Goal: Obtain resource: Obtain resource

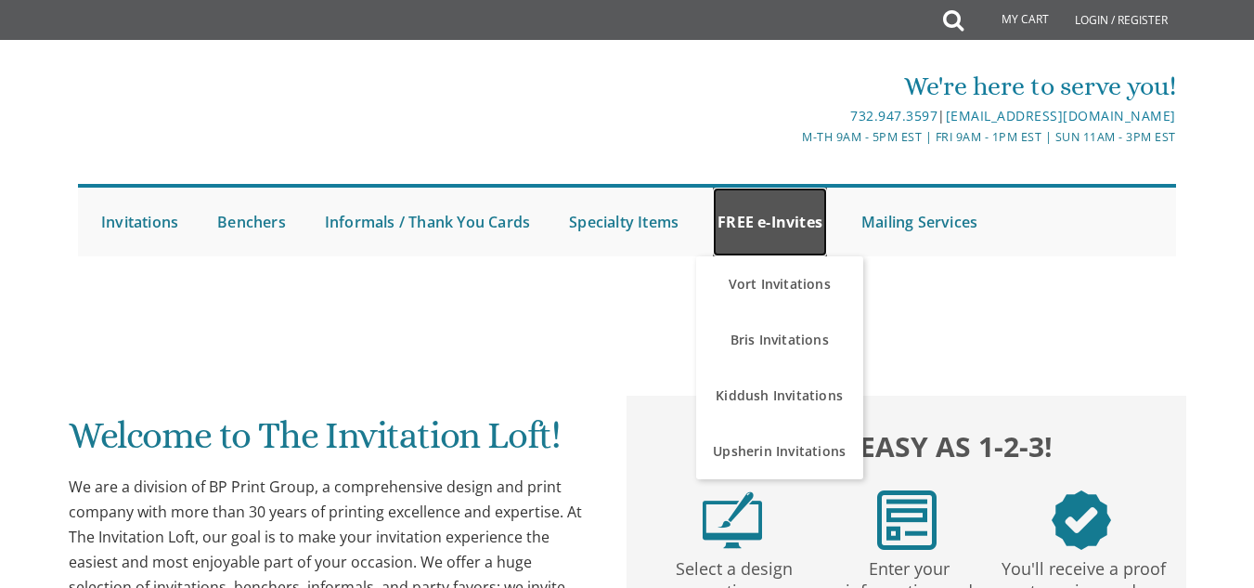
click at [760, 191] on link "FREE e-Invites" at bounding box center [770, 222] width 114 height 69
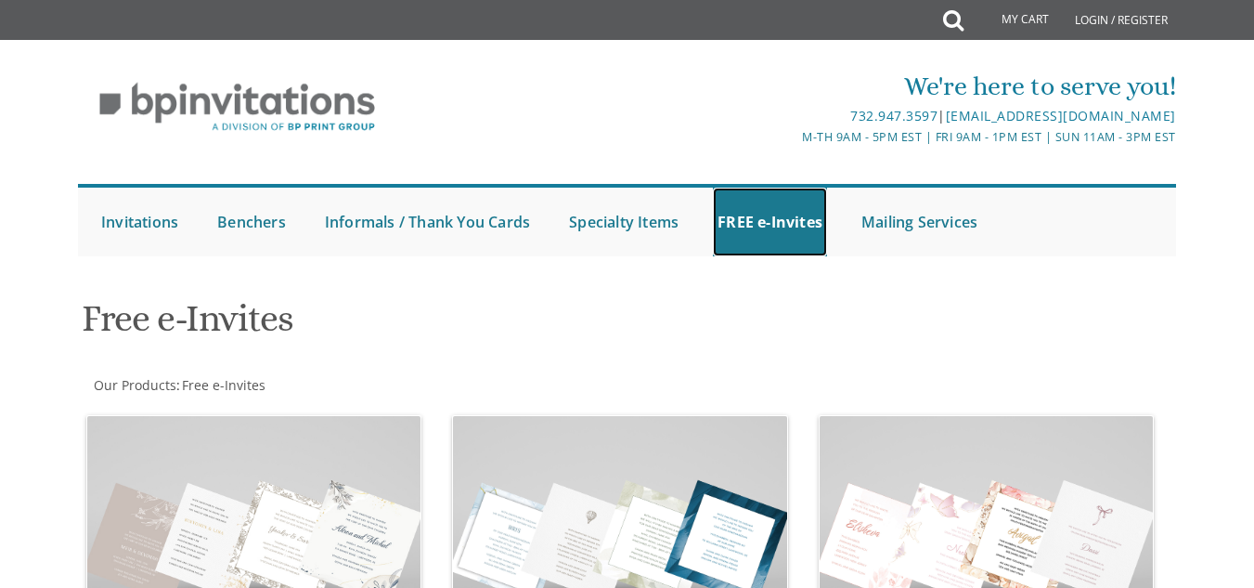
click at [768, 249] on link "FREE e-Invites" at bounding box center [770, 222] width 114 height 69
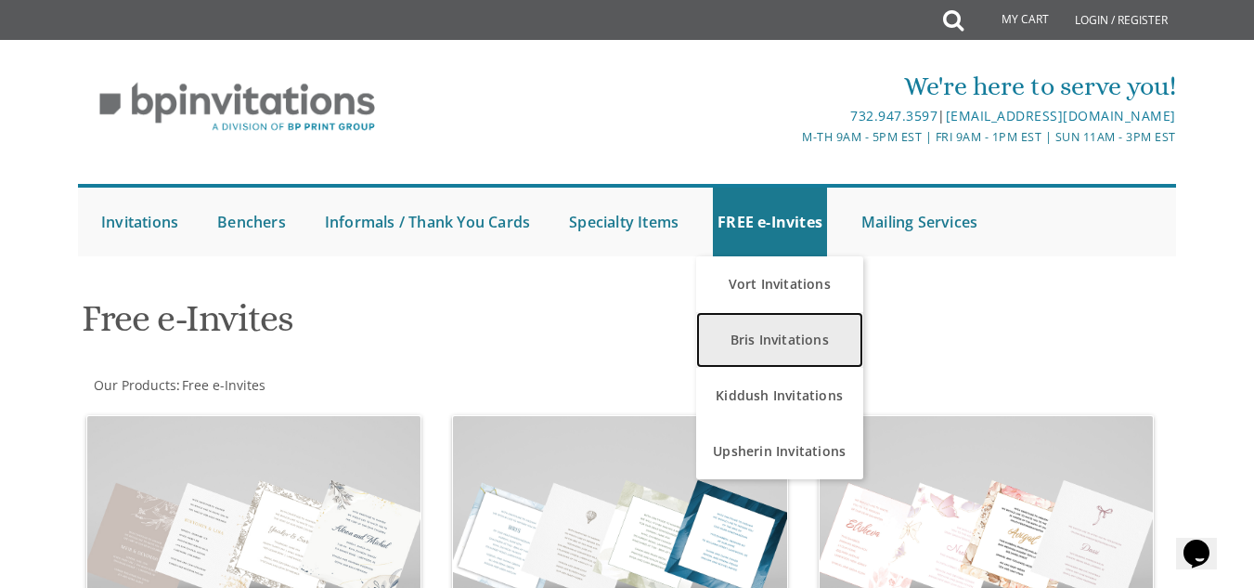
click at [771, 344] on link "Bris Invitations" at bounding box center [779, 340] width 167 height 56
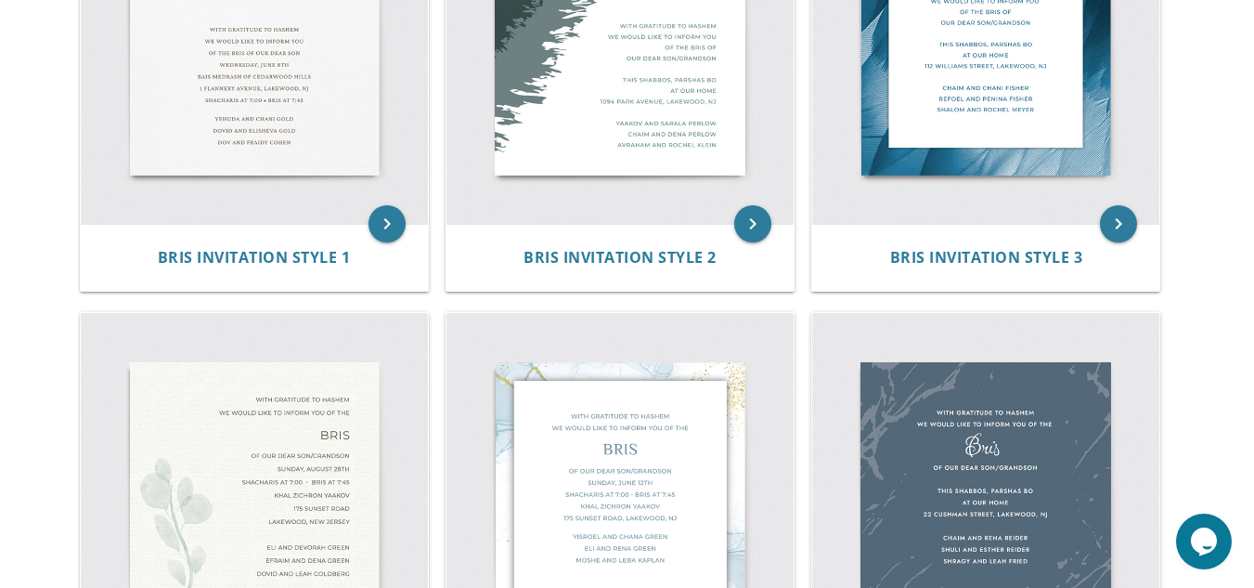
scroll to position [709, 0]
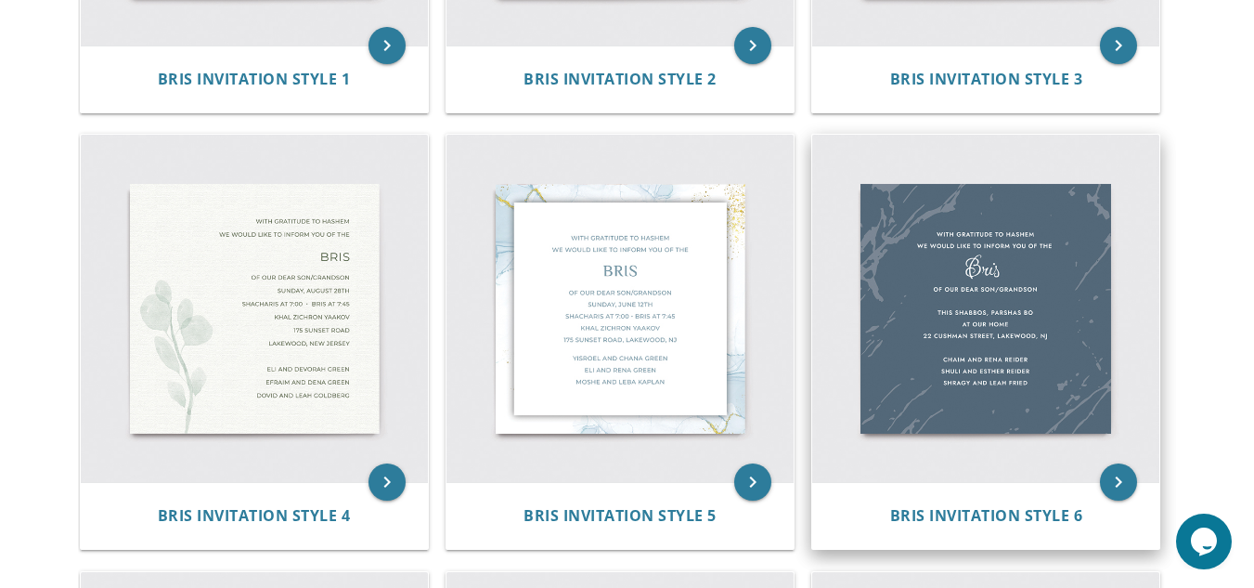
drag, startPoint x: 1231, startPoint y: 209, endPoint x: 1100, endPoint y: 236, distance: 133.6
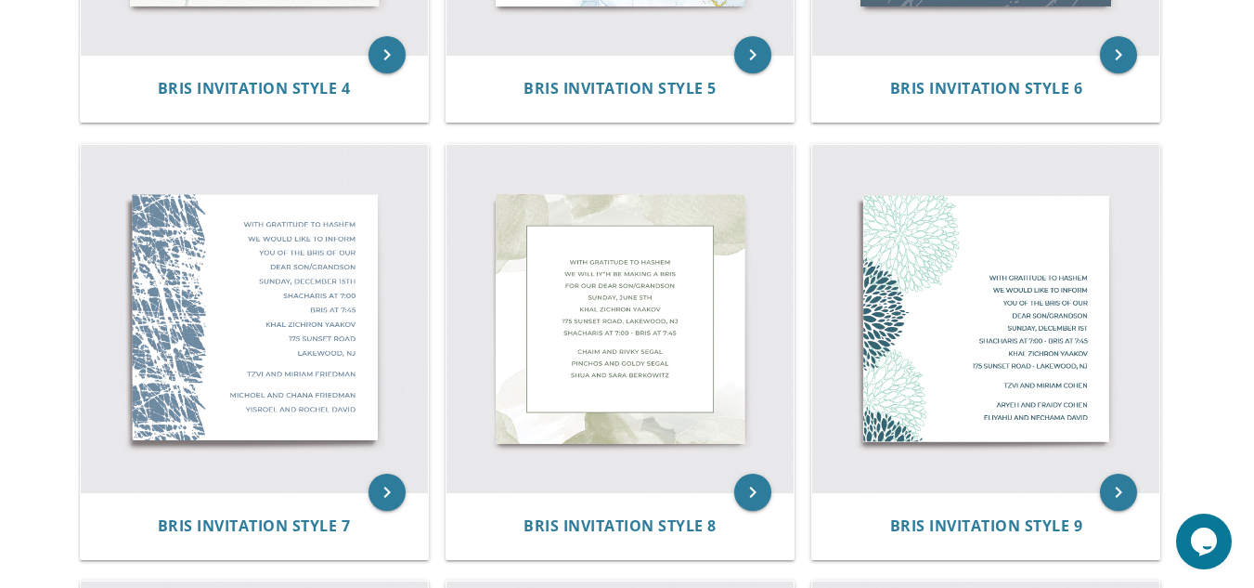
scroll to position [1141, 0]
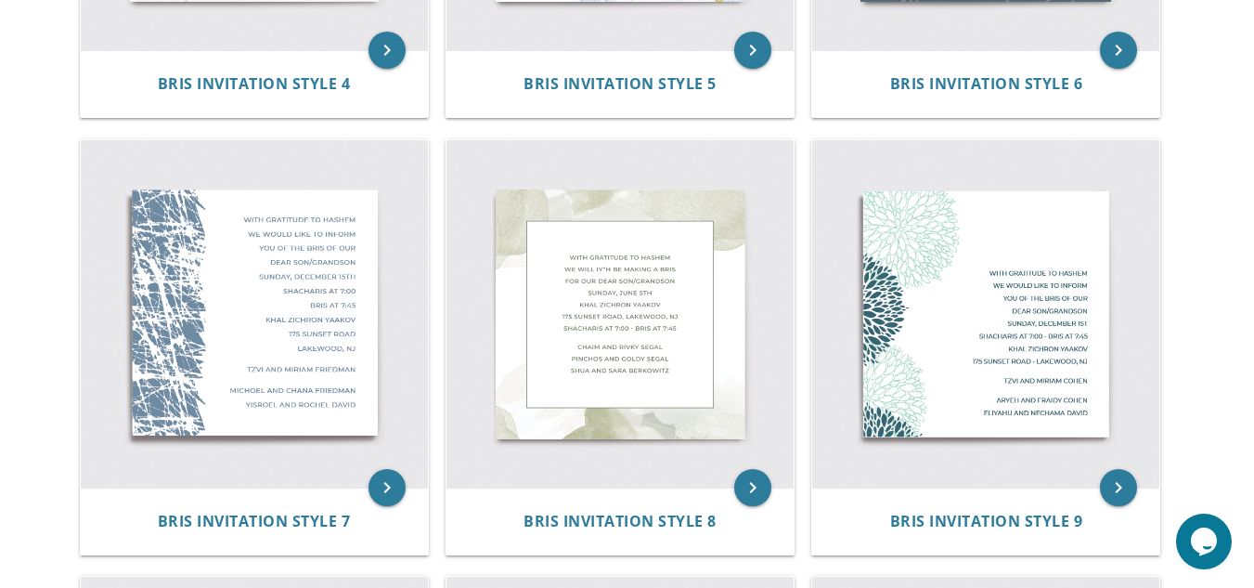
click at [1237, 272] on body "My Cart Total: View Cart Item(s) Submit My Cart Total: View Cart Item(s) Login …" at bounding box center [627, 341] width 1254 height 2964
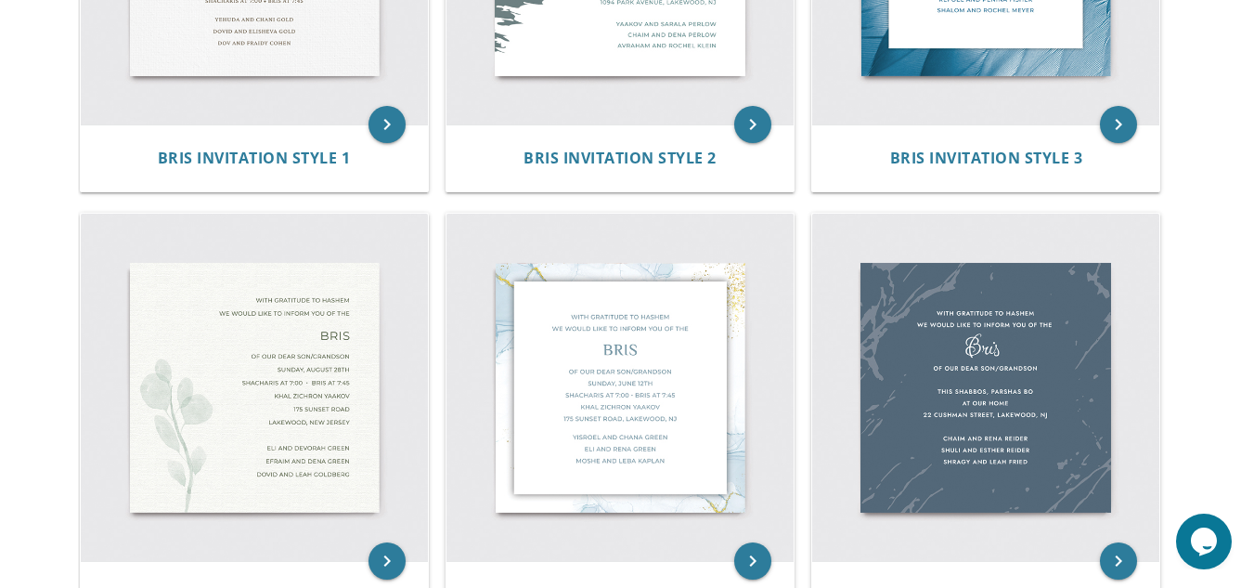
scroll to position [654, 0]
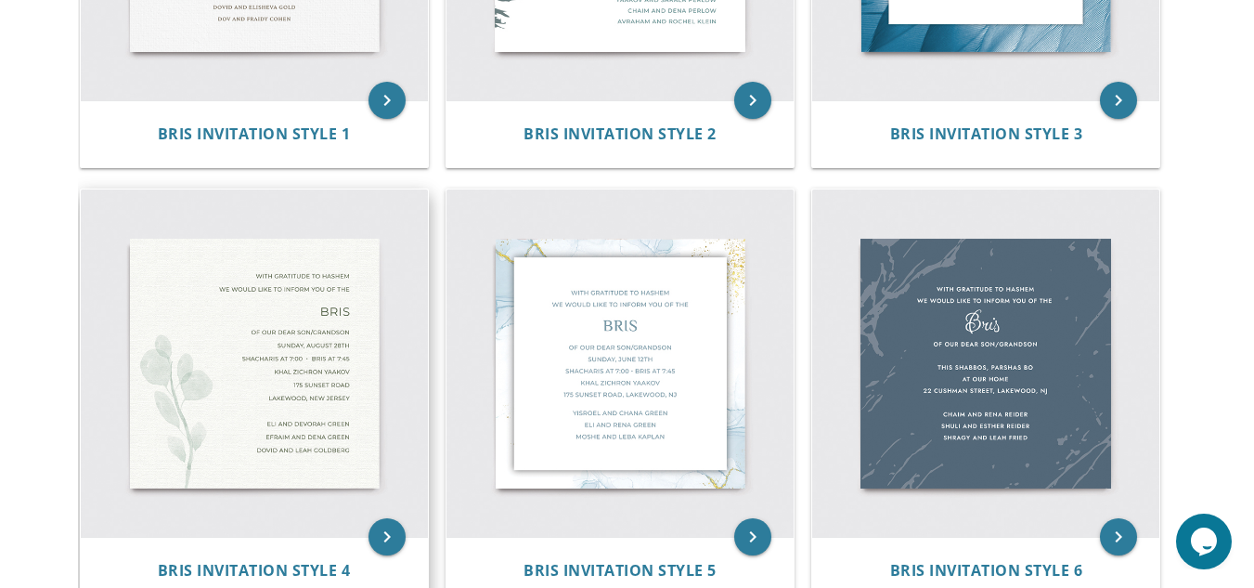
click at [324, 356] on img at bounding box center [254, 362] width 347 height 347
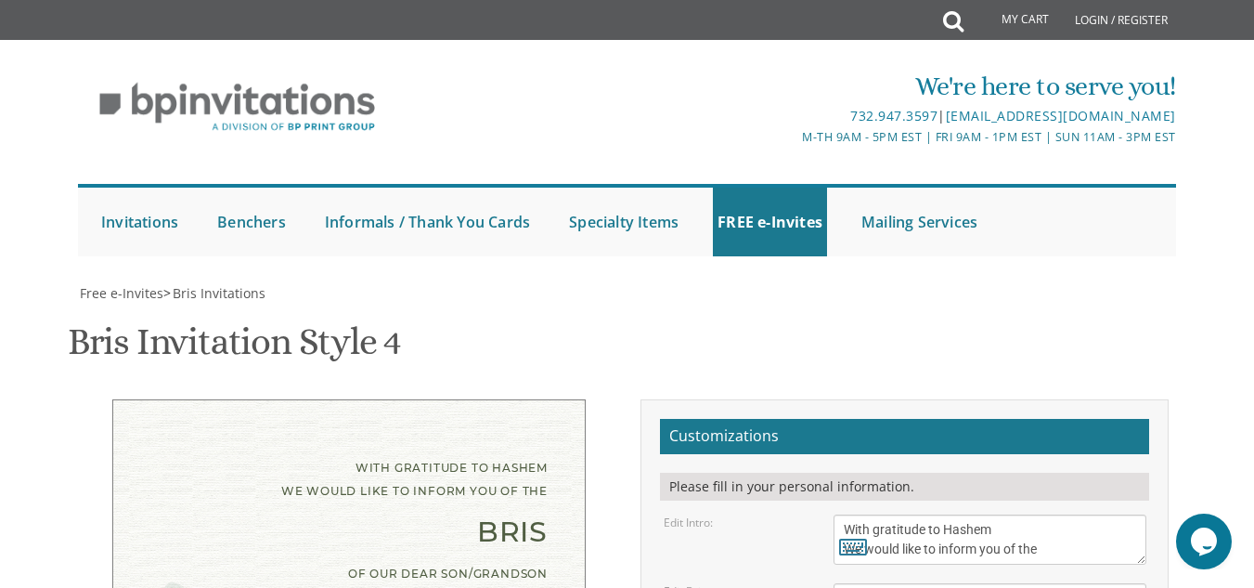
scroll to position [177, 0]
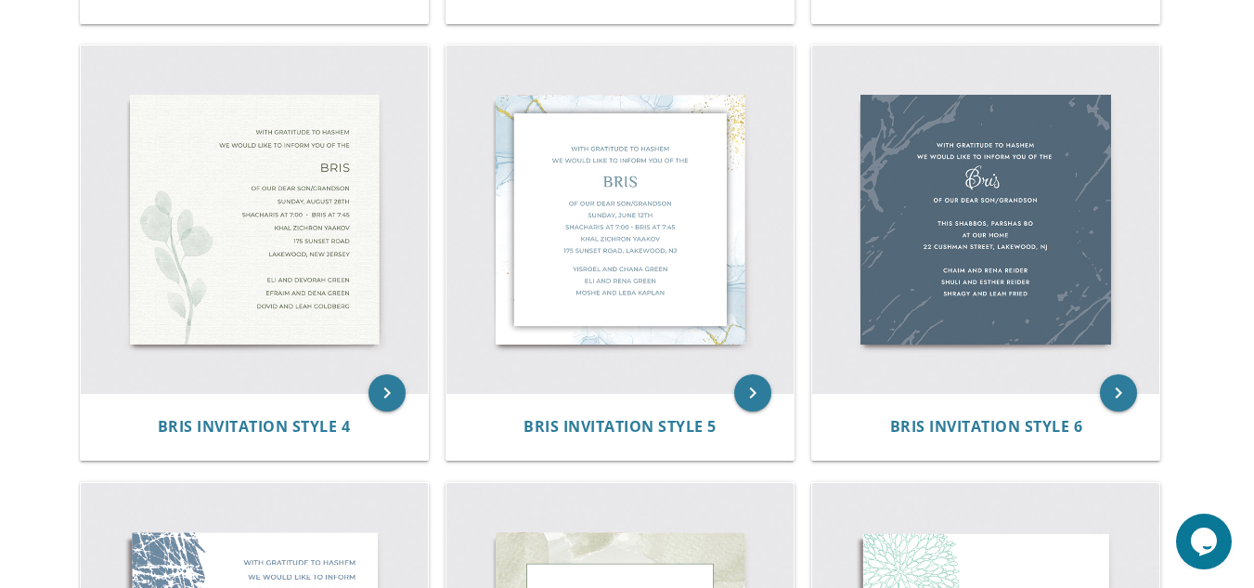
scroll to position [843, 0]
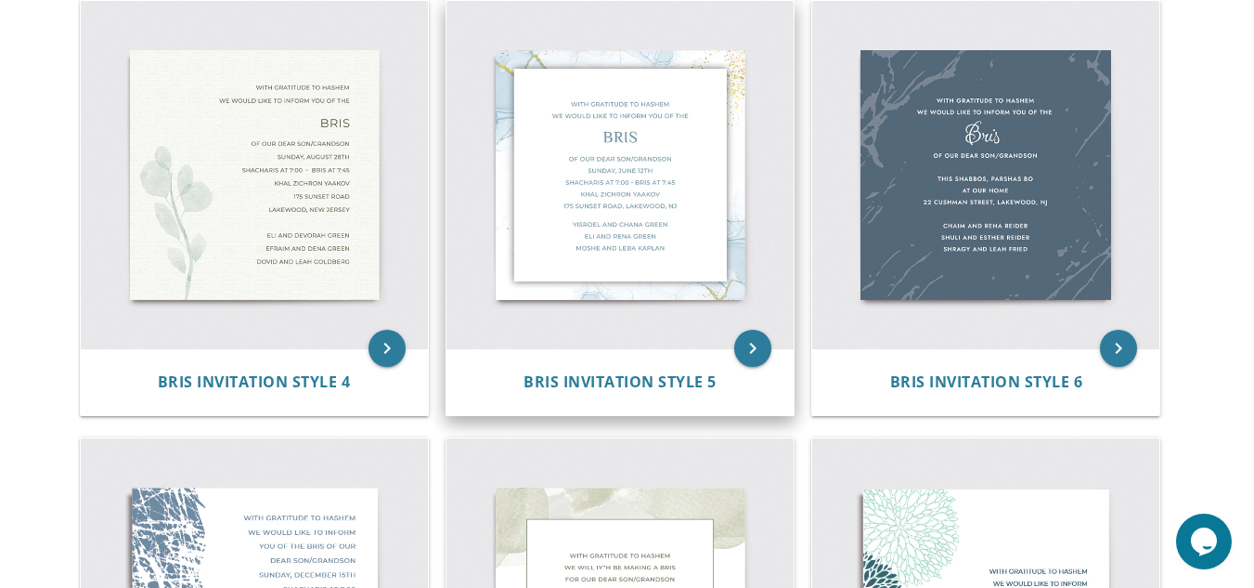
click at [692, 162] on img at bounding box center [620, 174] width 347 height 347
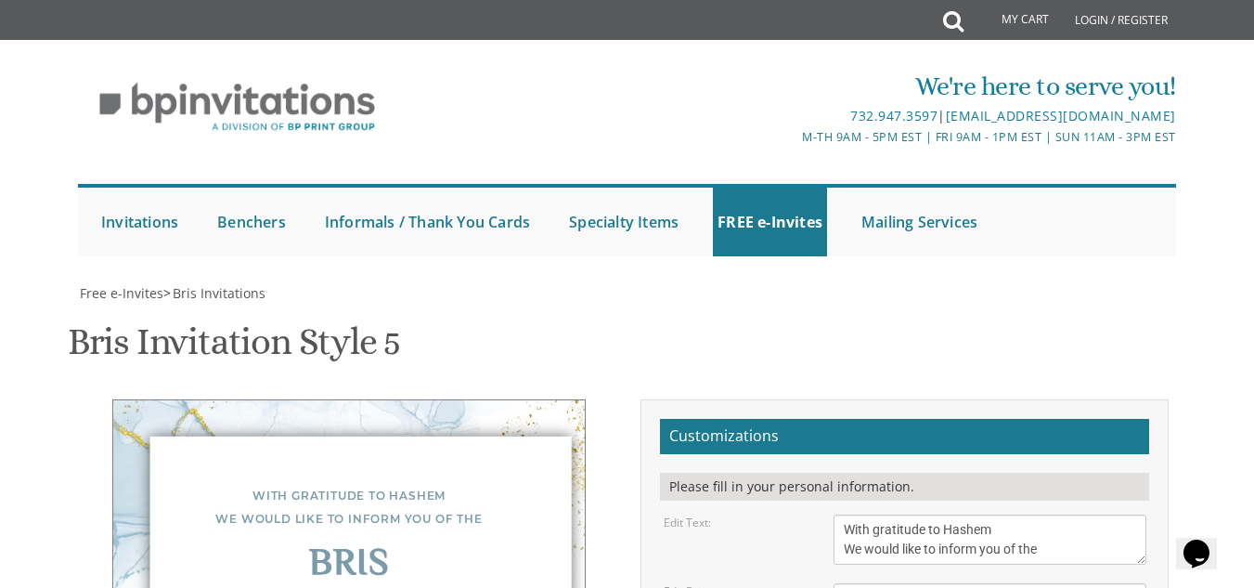
scroll to position [219, 0]
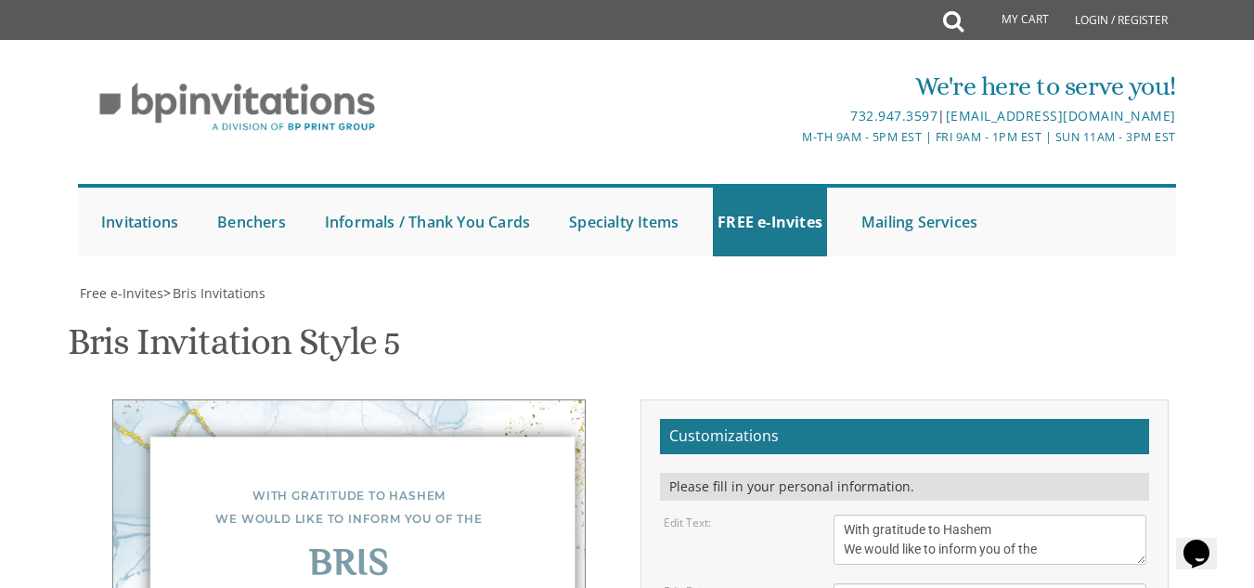
drag, startPoint x: 913, startPoint y: 340, endPoint x: 871, endPoint y: 385, distance: 62.4
type textarea "Of our dear son/grandson Wednesday, Shacharis at 7:00 • Bris at 7:45 Kehal bnei…"
drag, startPoint x: 843, startPoint y: 397, endPoint x: 1035, endPoint y: 348, distance: 198.4
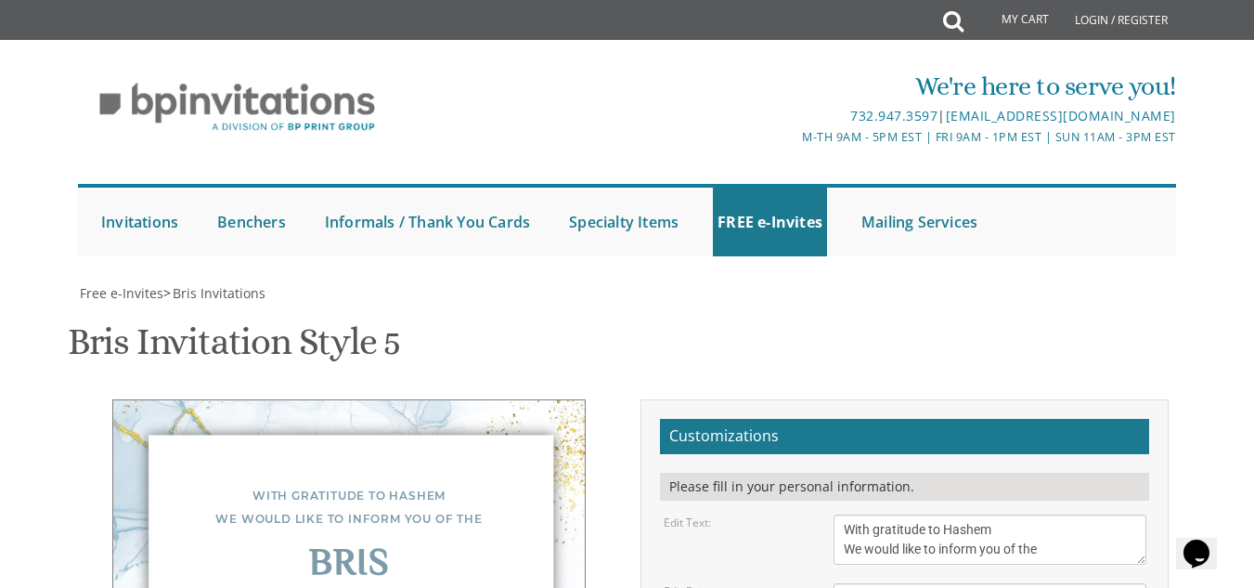
drag, startPoint x: 956, startPoint y: 416, endPoint x: 841, endPoint y: 419, distance: 115.1
drag, startPoint x: 996, startPoint y: 438, endPoint x: 842, endPoint y: 429, distance: 154.4
type textarea "Binyomin Zev & Kaila Levy R Meir Simcha & Esther Levy R Yechezkel & Pasi Lowent…"
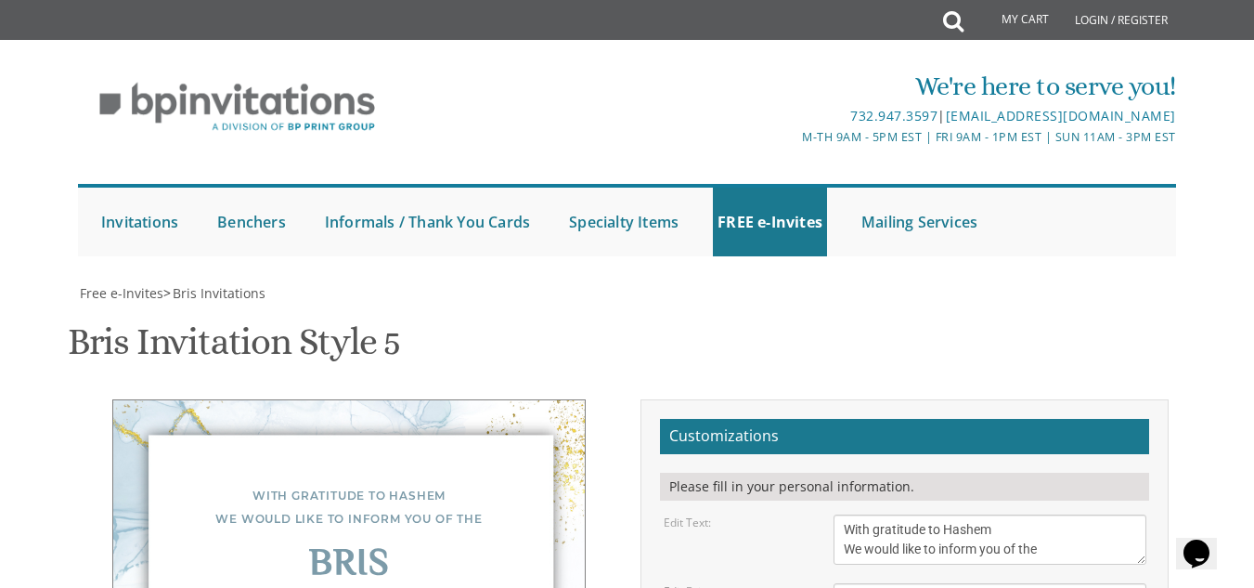
drag, startPoint x: 938, startPoint y: 325, endPoint x: 881, endPoint y: 317, distance: 57.2
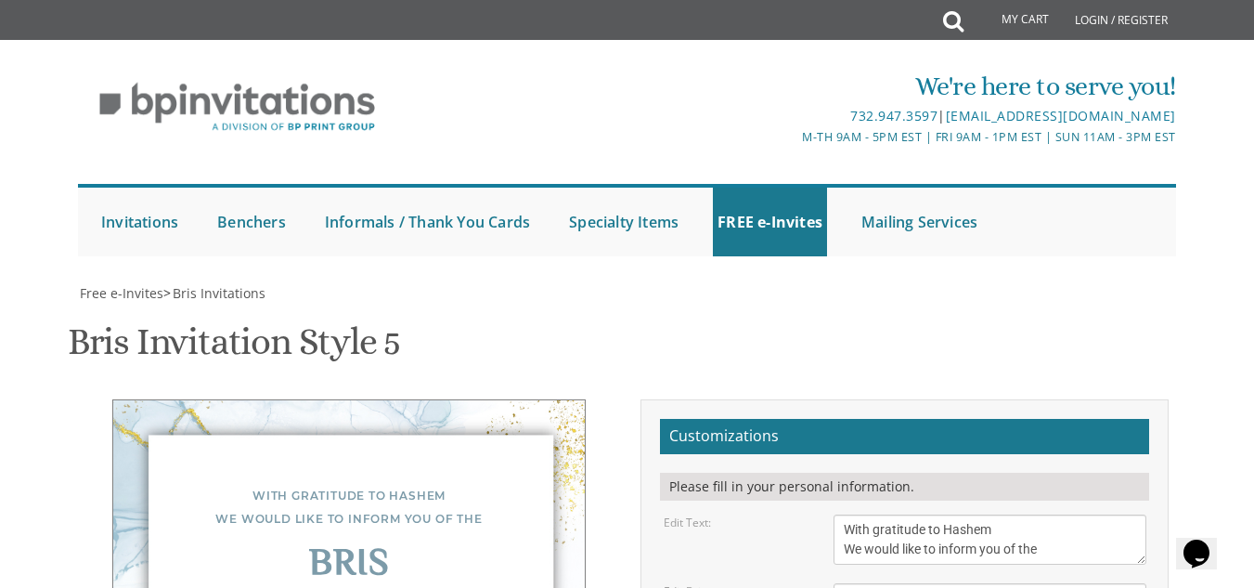
drag, startPoint x: 863, startPoint y: 343, endPoint x: 844, endPoint y: 340, distance: 19.8
drag, startPoint x: 1015, startPoint y: 287, endPoint x: 1112, endPoint y: 404, distance: 152.3
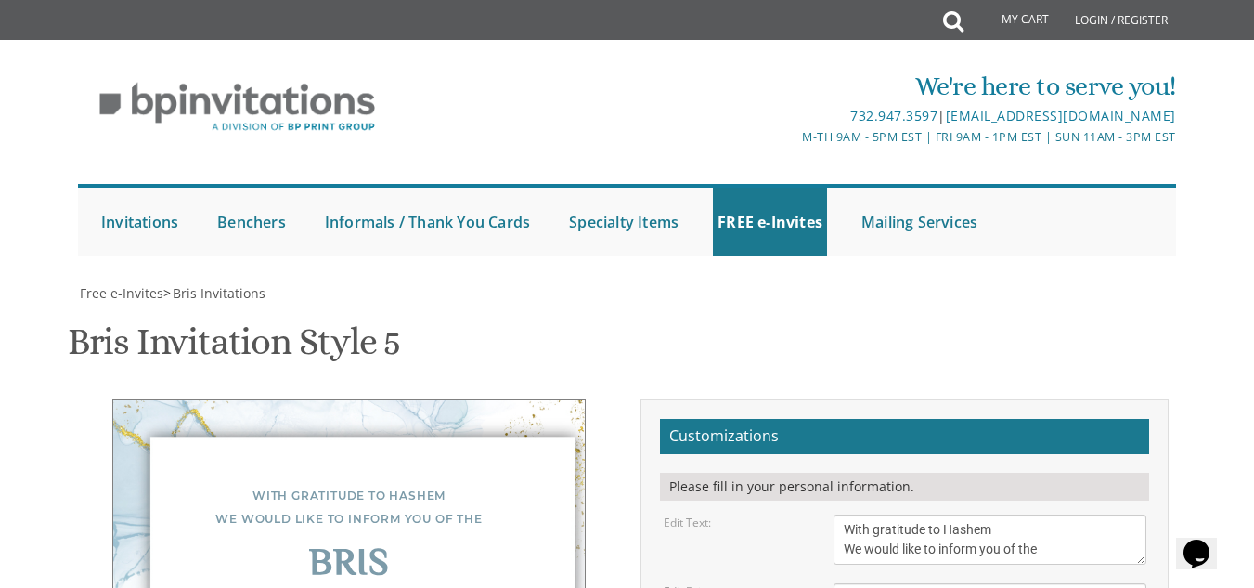
drag, startPoint x: 972, startPoint y: 250, endPoint x: 1018, endPoint y: 263, distance: 48.2
drag, startPoint x: 1018, startPoint y: 263, endPoint x: 1062, endPoint y: 277, distance: 45.8
drag, startPoint x: 1062, startPoint y: 277, endPoint x: 1233, endPoint y: 290, distance: 171.3
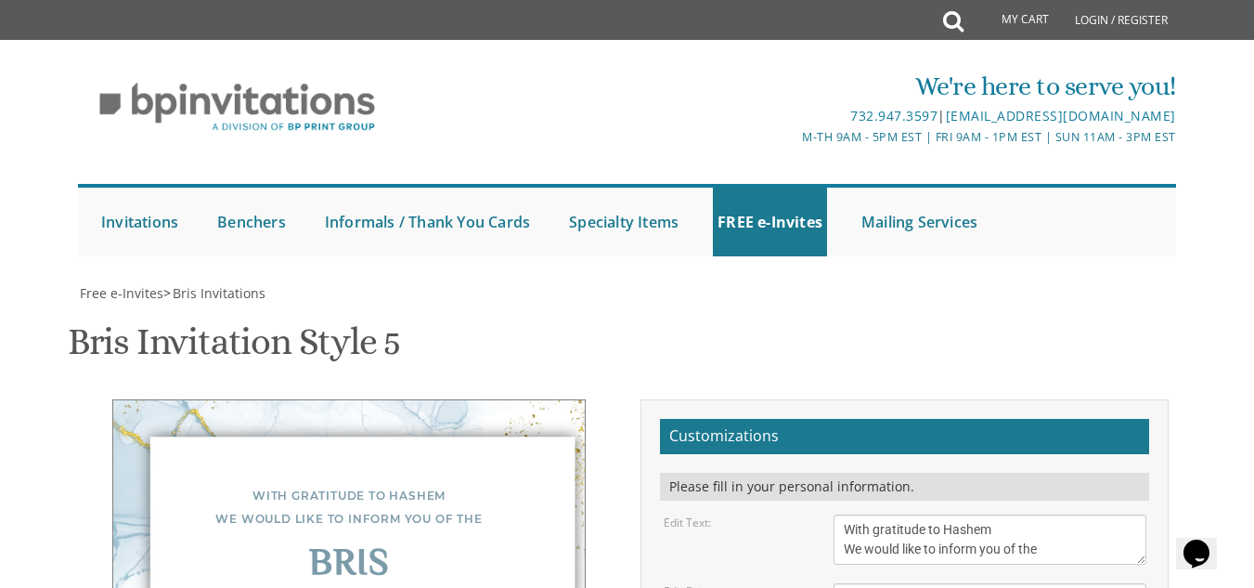
drag, startPoint x: 1005, startPoint y: 287, endPoint x: 1037, endPoint y: 291, distance: 31.8
drag, startPoint x: 1004, startPoint y: 288, endPoint x: 946, endPoint y: 278, distance: 58.5
drag, startPoint x: 946, startPoint y: 278, endPoint x: 888, endPoint y: 301, distance: 62.1
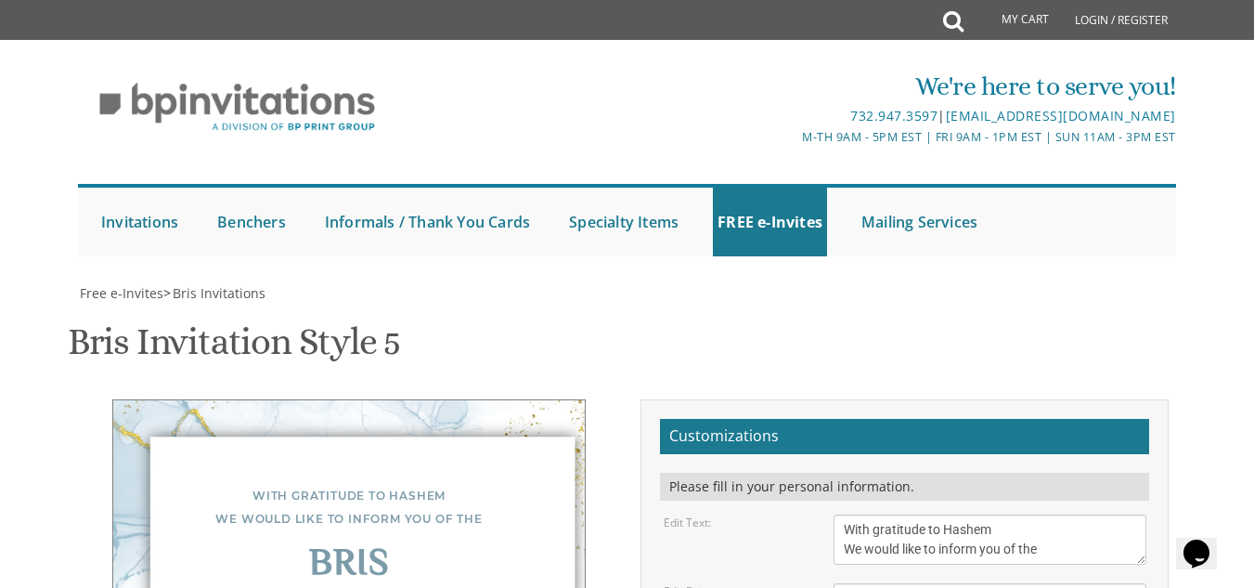
drag, startPoint x: 923, startPoint y: 280, endPoint x: 1000, endPoint y: 290, distance: 77.6
drag, startPoint x: 1002, startPoint y: 282, endPoint x: 922, endPoint y: 281, distance: 79.8
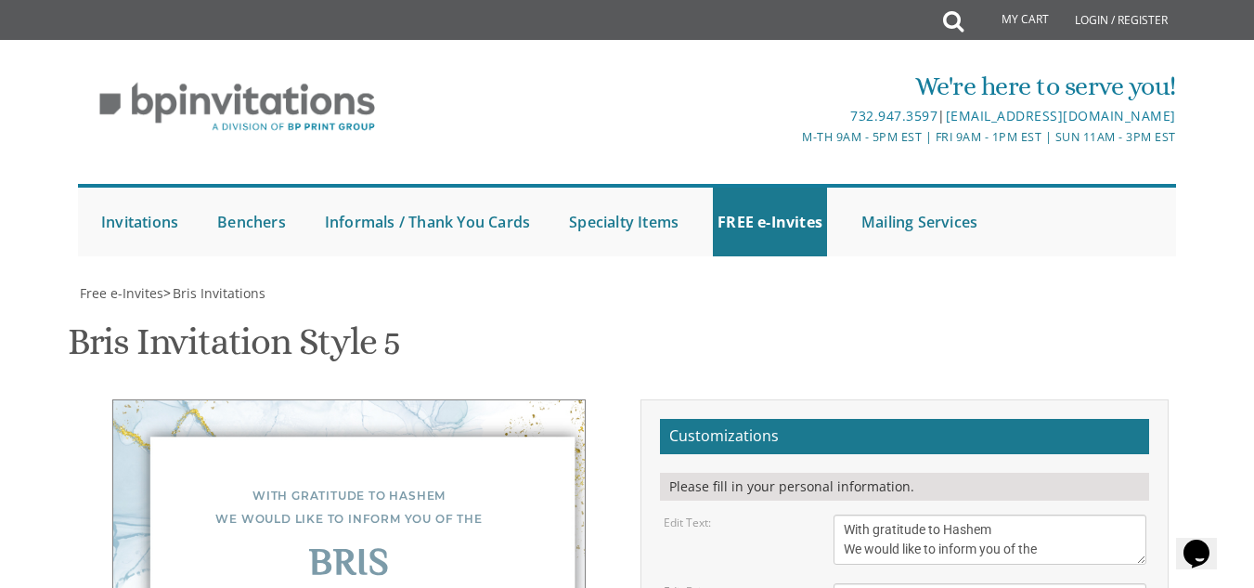
type textarea "Of our dear son/grandson Wednesday, September 3rd - י אלול Shacharis at 7:00 (d…"
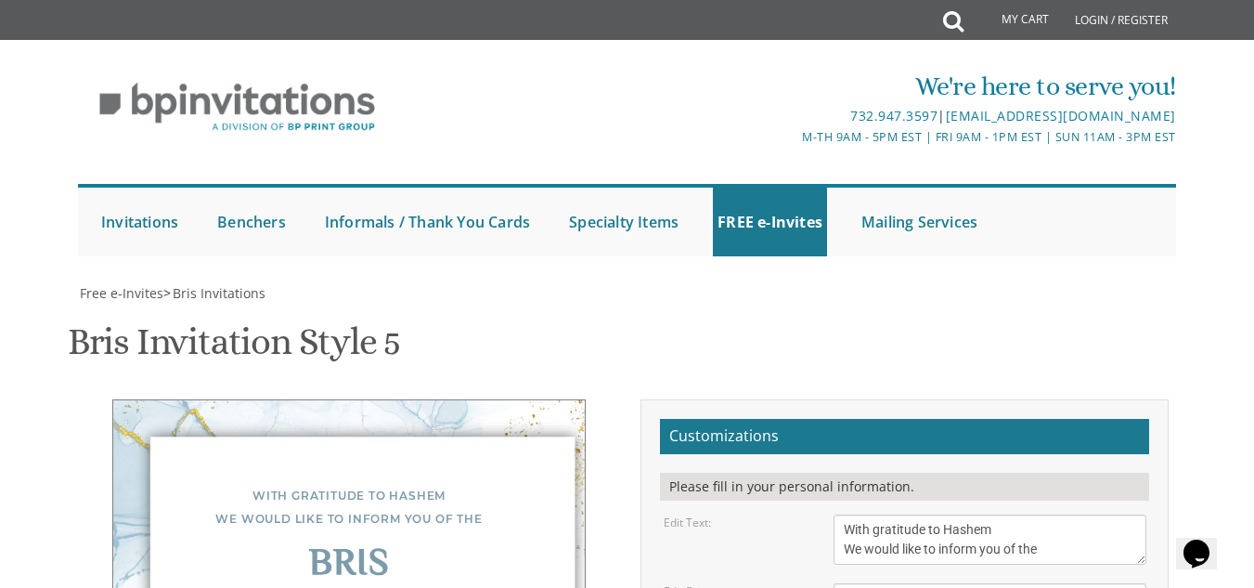
type textarea "Binyomin Zev & Kaila Levy R' Meir Simcha & Esther Levy R' Yechezkel & Pasi Lowe…"
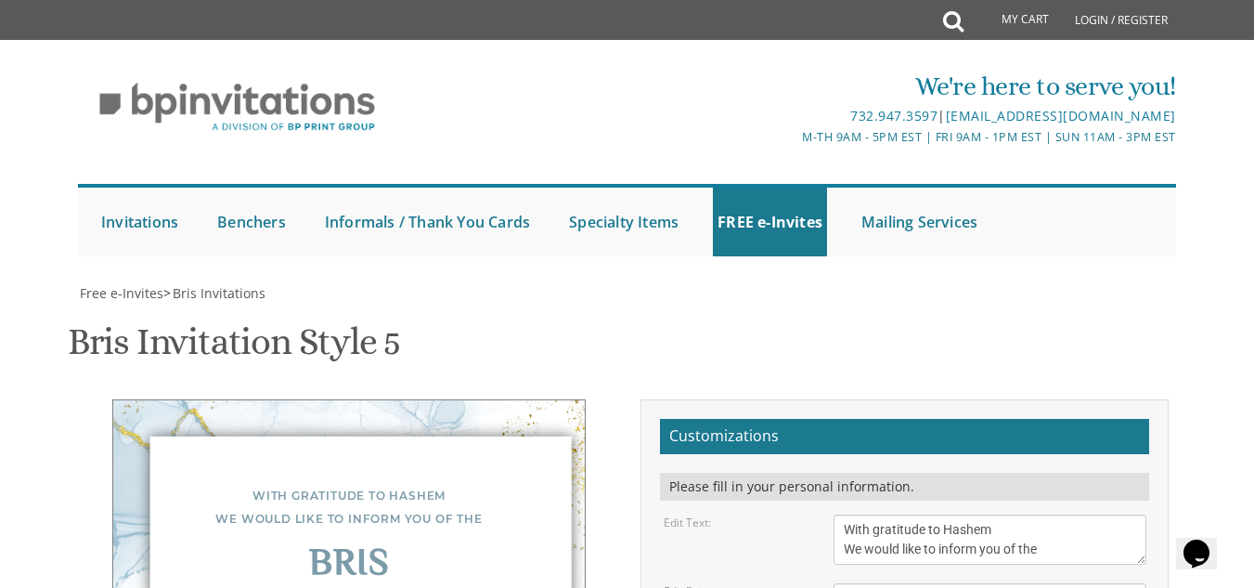
type input "kailalowenthal10@gmail.com"
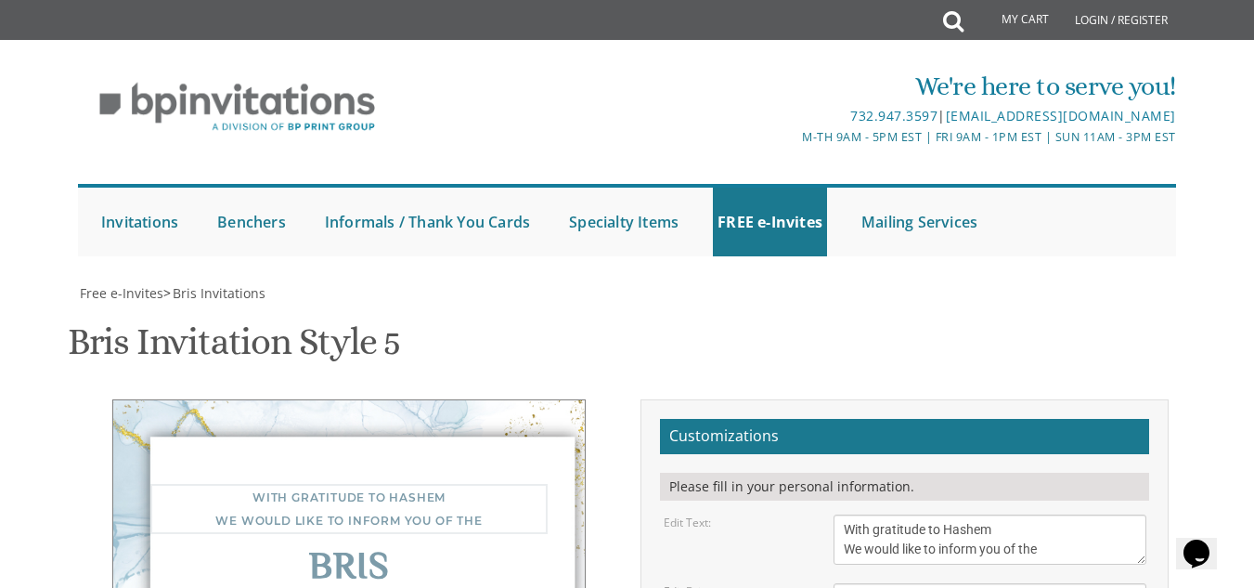
drag, startPoint x: 981, startPoint y: 131, endPoint x: 952, endPoint y: 127, distance: 29.0
click at [952, 514] on textarea "With gratitude to Hashem We would like to inform you of the" at bounding box center [990, 539] width 312 height 50
click at [1008, 514] on textarea "With gratitude to Hashem We would like to inform you of the" at bounding box center [990, 539] width 312 height 50
drag, startPoint x: 1036, startPoint y: 133, endPoint x: 1004, endPoint y: 133, distance: 31.6
click at [1004, 514] on textarea "With gratitude to Hashem We would like to inform you of the" at bounding box center [990, 539] width 312 height 50
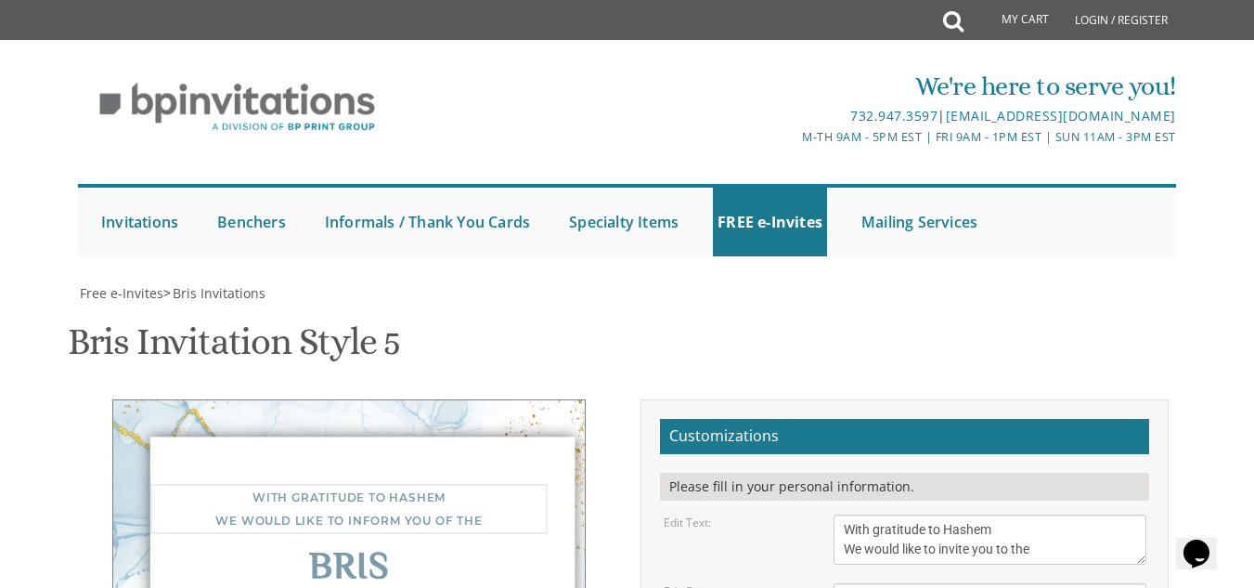
type textarea "With gratitude to Hashem We would like to invite you to the"
drag, startPoint x: 874, startPoint y: 175, endPoint x: 843, endPoint y: 171, distance: 30.9
click at [843, 583] on textarea "Bris" at bounding box center [990, 598] width 312 height 31
type textarea "S"
type textarea "שלום זכר"
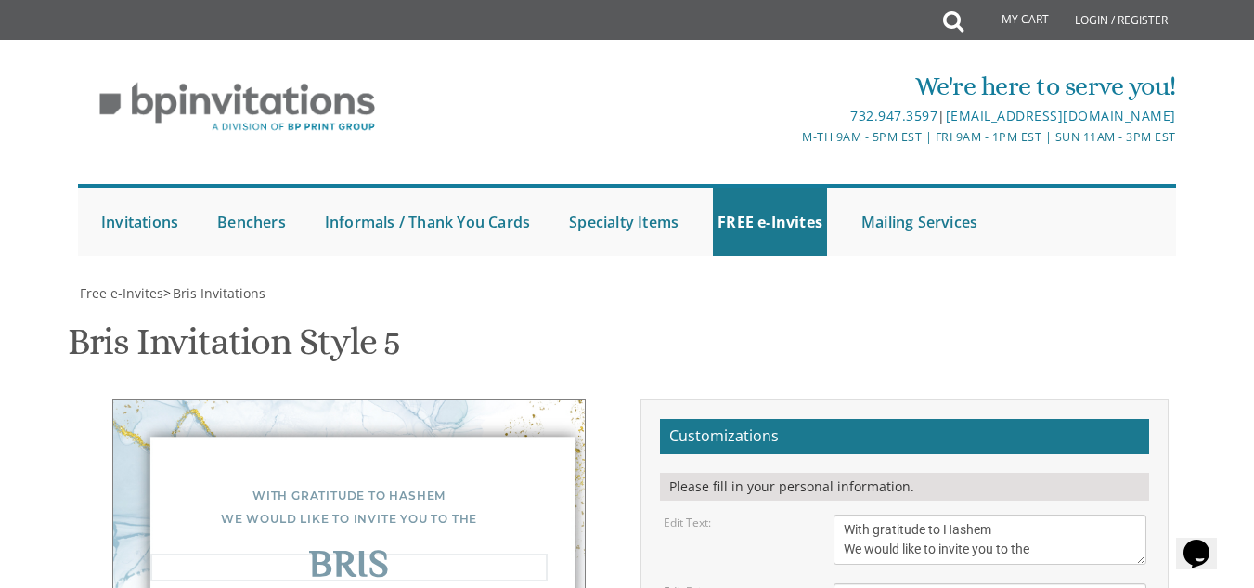
drag, startPoint x: 846, startPoint y: 249, endPoint x: 943, endPoint y: 278, distance: 101.9
drag, startPoint x: 1077, startPoint y: 262, endPoint x: 842, endPoint y: 267, distance: 234.9
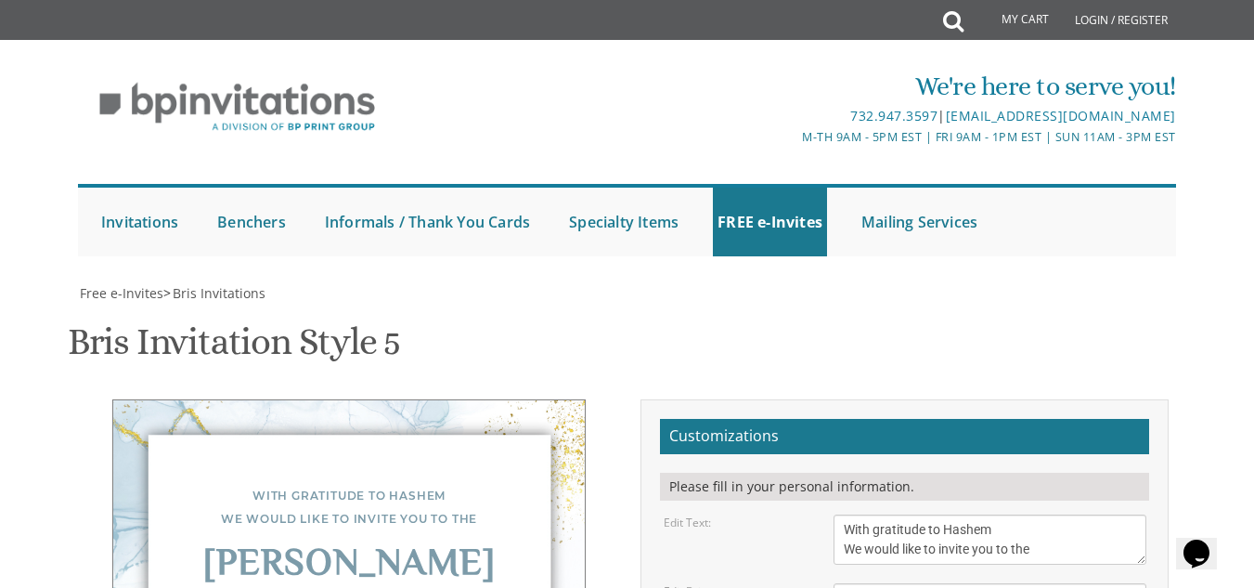
drag, startPoint x: 1028, startPoint y: 404, endPoint x: 843, endPoint y: 372, distance: 187.4
drag, startPoint x: 1026, startPoint y: 390, endPoint x: 885, endPoint y: 383, distance: 141.3
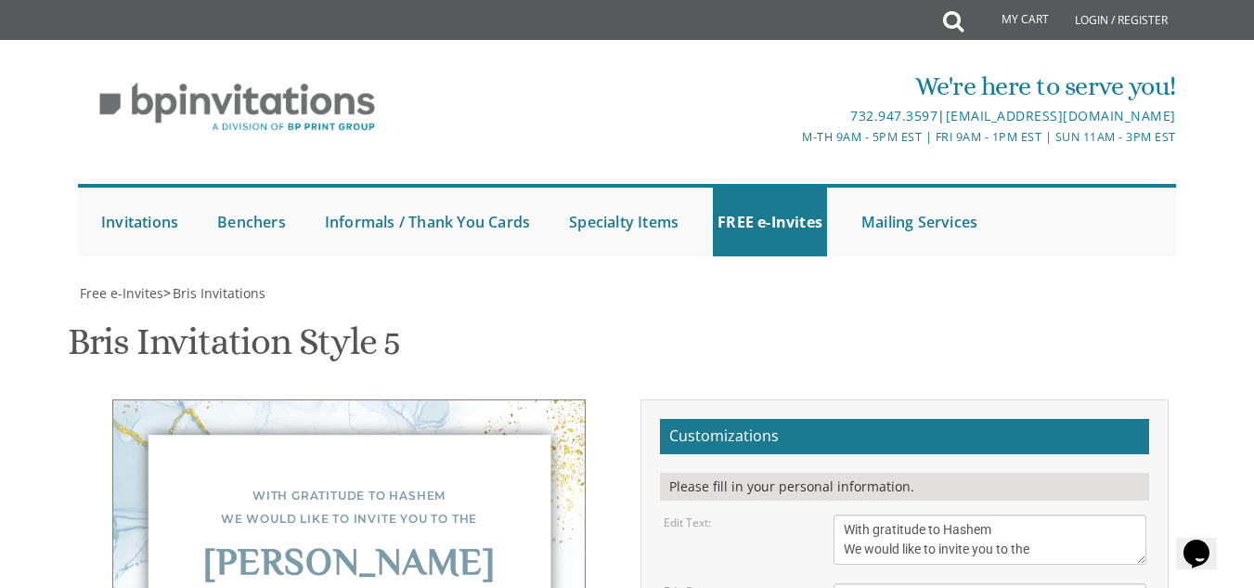
scroll to position [422, 0]
type textarea "Of our dear son/grandson Shabbos Parshas Shoftim 2102 79th street, Brooklyn NY"
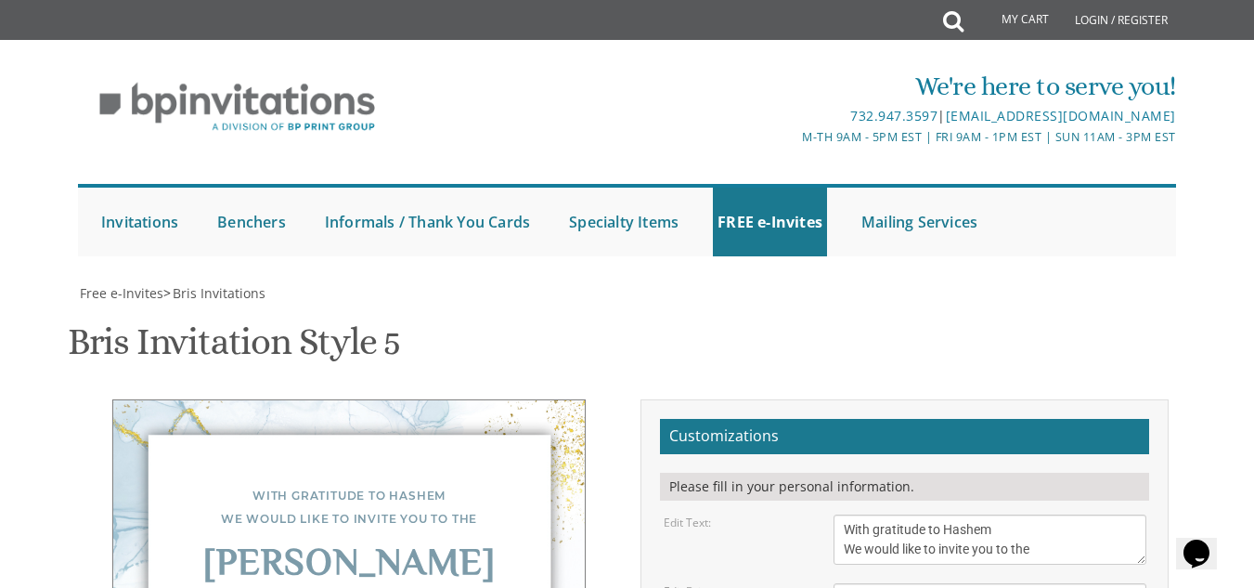
click at [938, 583] on textarea "Bris" at bounding box center [990, 598] width 312 height 31
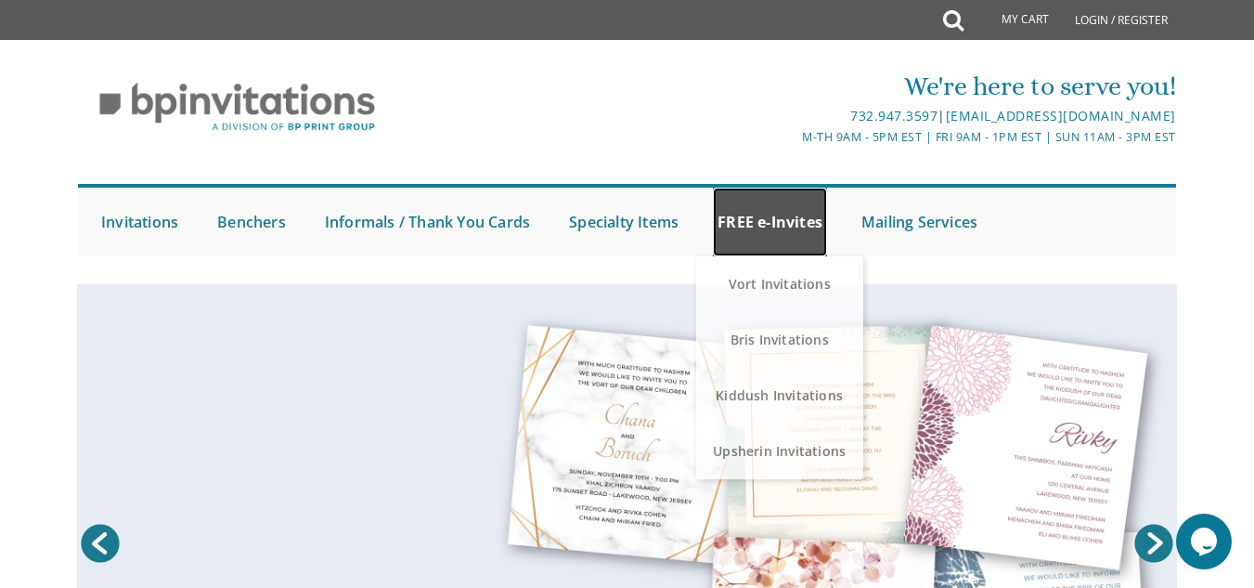
click at [745, 214] on link "FREE e-Invites" at bounding box center [770, 222] width 114 height 69
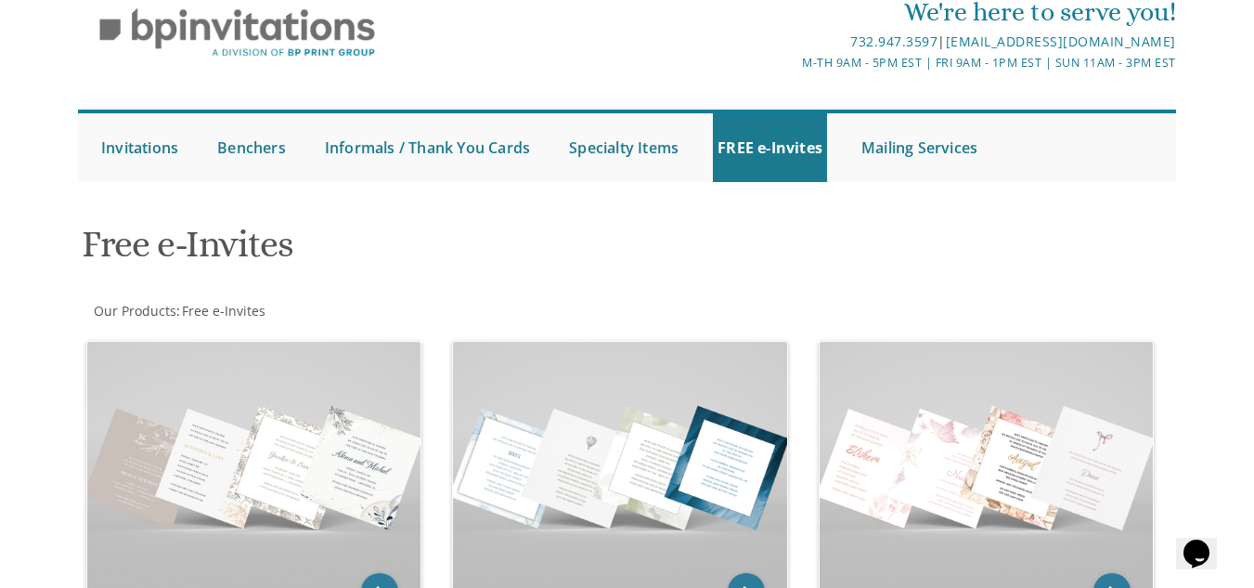
scroll to position [92, 0]
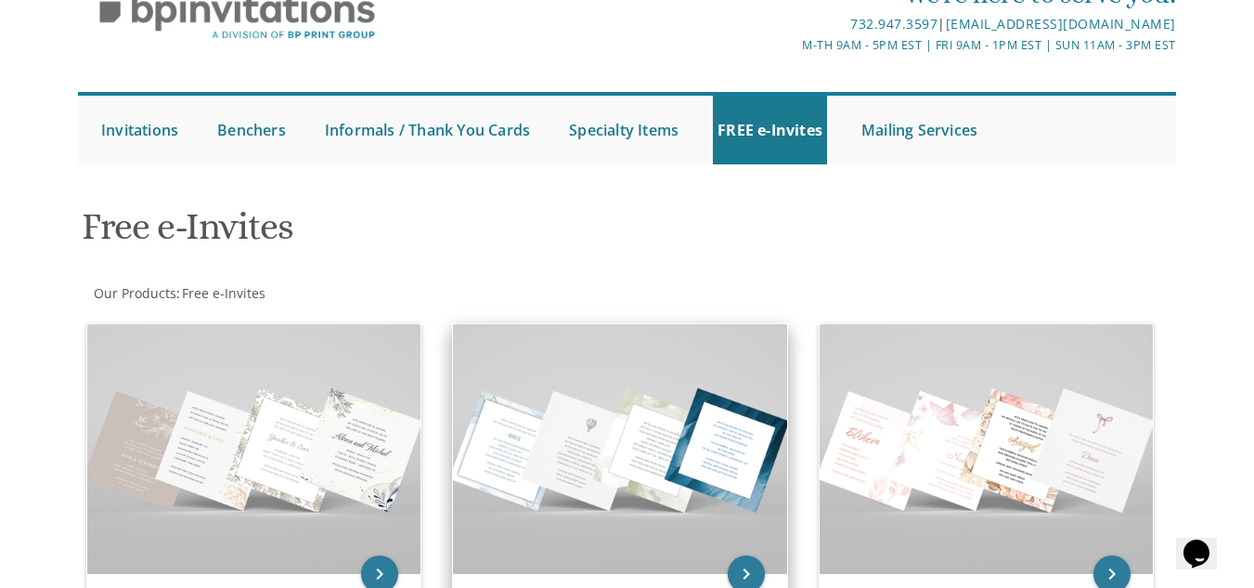
click at [701, 423] on img at bounding box center [619, 449] width 333 height 250
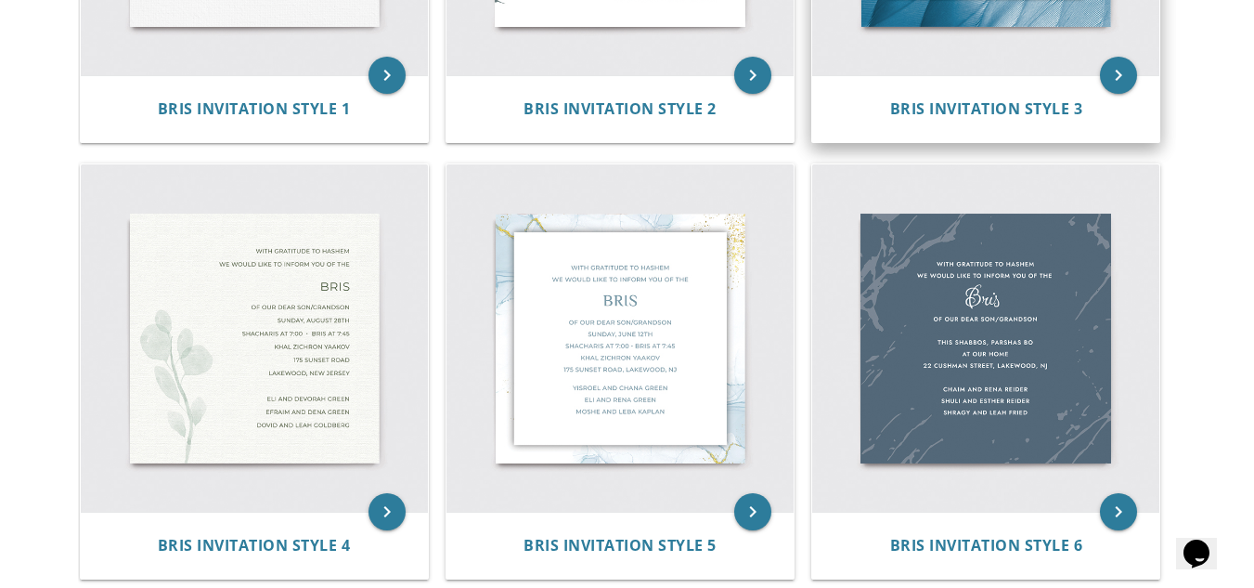
scroll to position [556, 0]
